Goal: Use online tool/utility

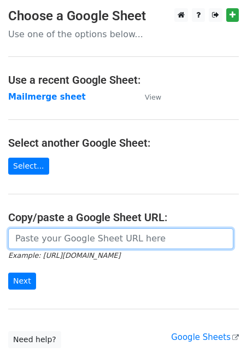
click at [44, 243] on input "url" at bounding box center [121, 238] width 226 height 21
paste input "https://docs.google.com/spreadsheets/d/1hGkfhrAz-18AE12czTlpTuxyyQgu2SKeN_WbkcN…"
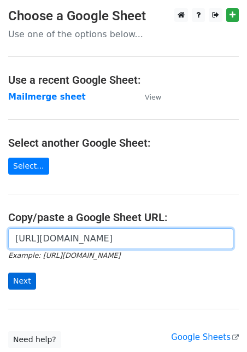
type input "https://docs.google.com/spreadsheets/d/1hGkfhrAz-18AE12czTlpTuxyyQgu2SKeN_WbkcN…"
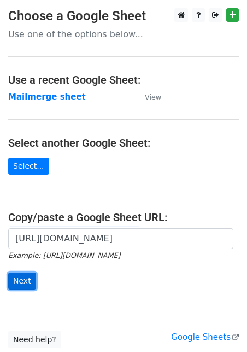
click at [27, 278] on input "Next" at bounding box center [22, 281] width 28 height 17
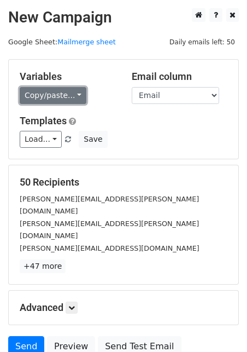
click at [62, 93] on link "Copy/paste..." at bounding box center [53, 95] width 67 height 17
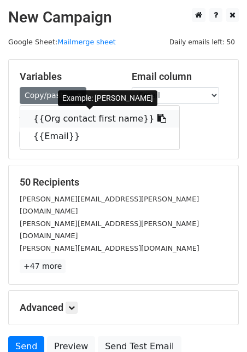
click at [51, 125] on link "{{Org contact first name}}" at bounding box center [99, 119] width 159 height 18
